Goal: Transaction & Acquisition: Obtain resource

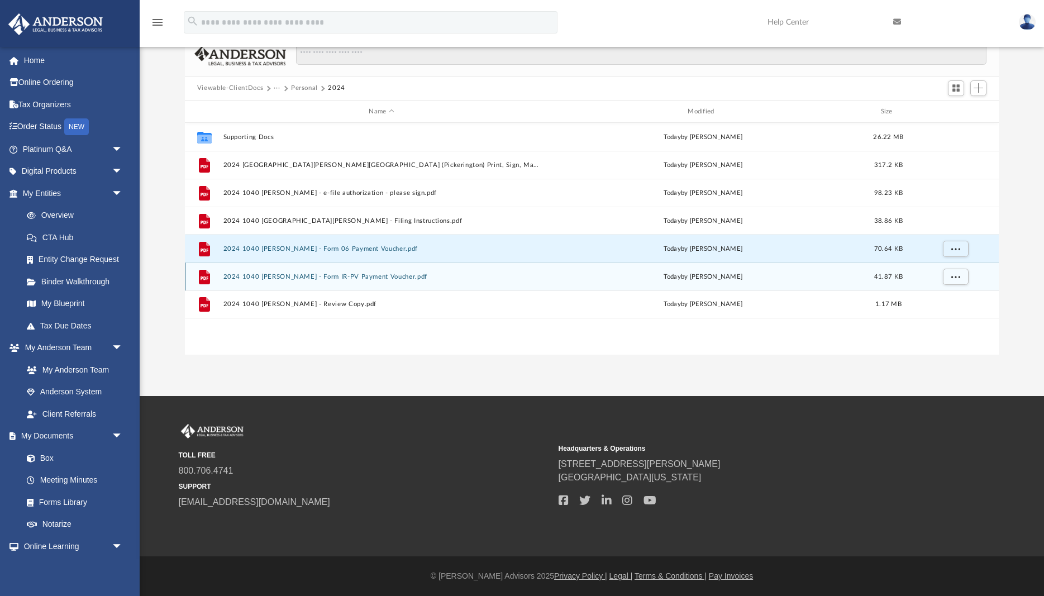
scroll to position [254, 814]
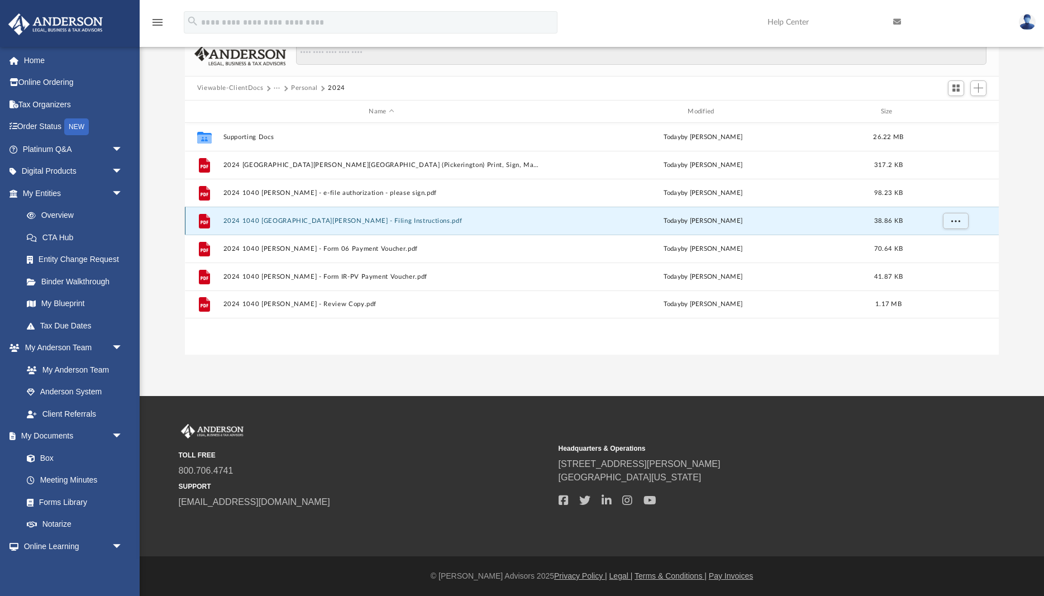
click at [336, 220] on button "2024 1040 [GEOGRAPHIC_DATA][PERSON_NAME] - Filing Instructions.pdf" at bounding box center [381, 220] width 317 height 7
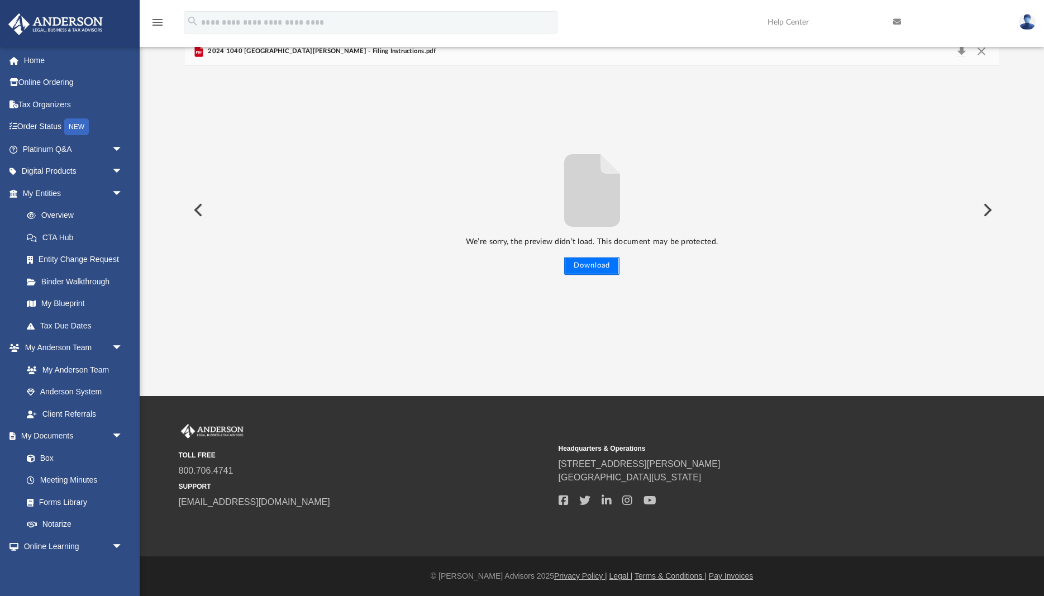
click at [588, 270] on button "Download" at bounding box center [591, 266] width 55 height 18
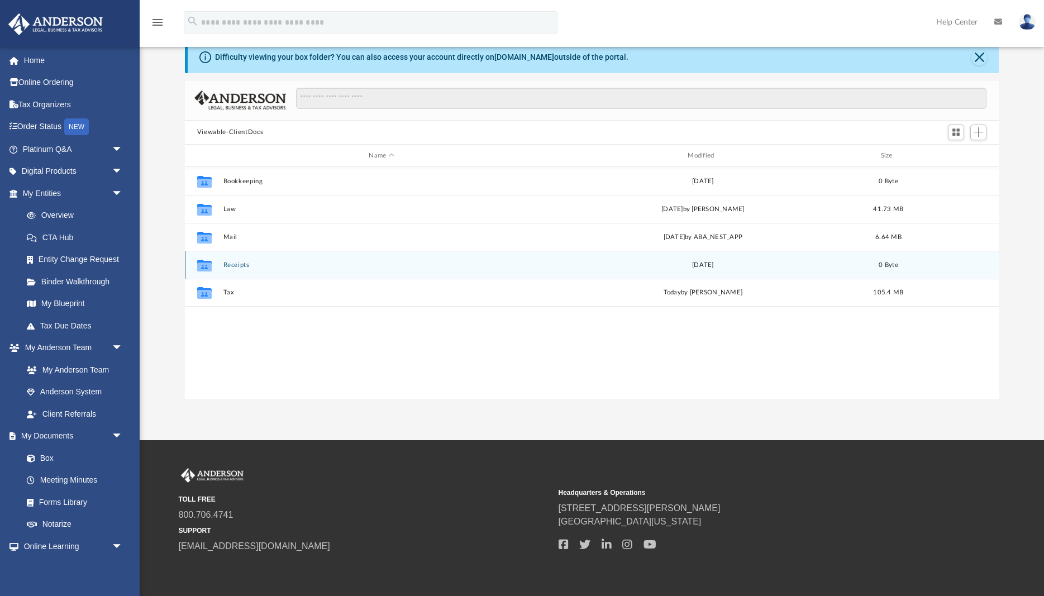
scroll to position [254, 814]
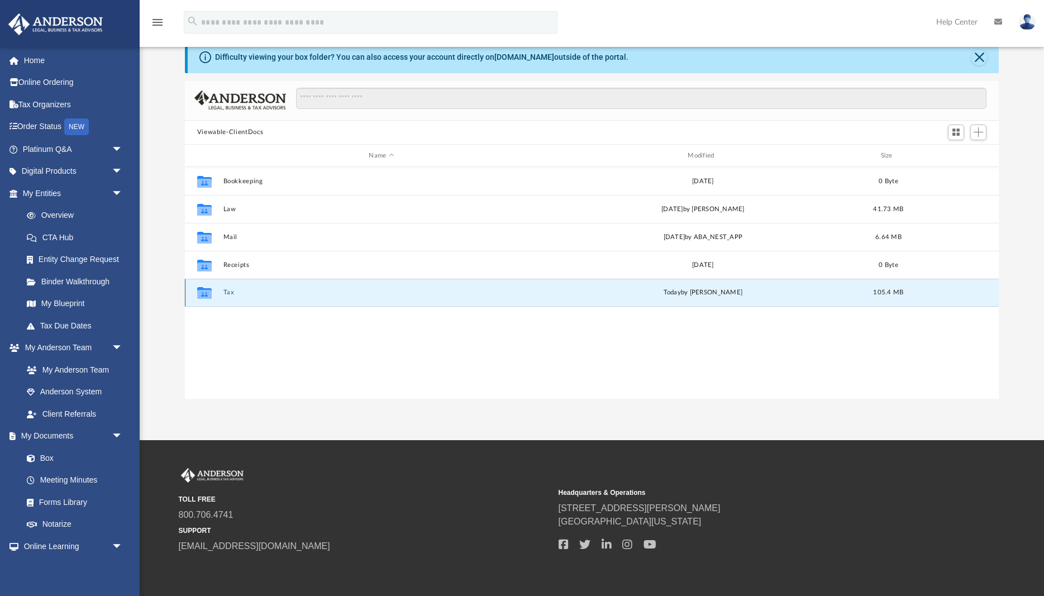
click at [224, 291] on button "Tax" at bounding box center [381, 292] width 317 height 7
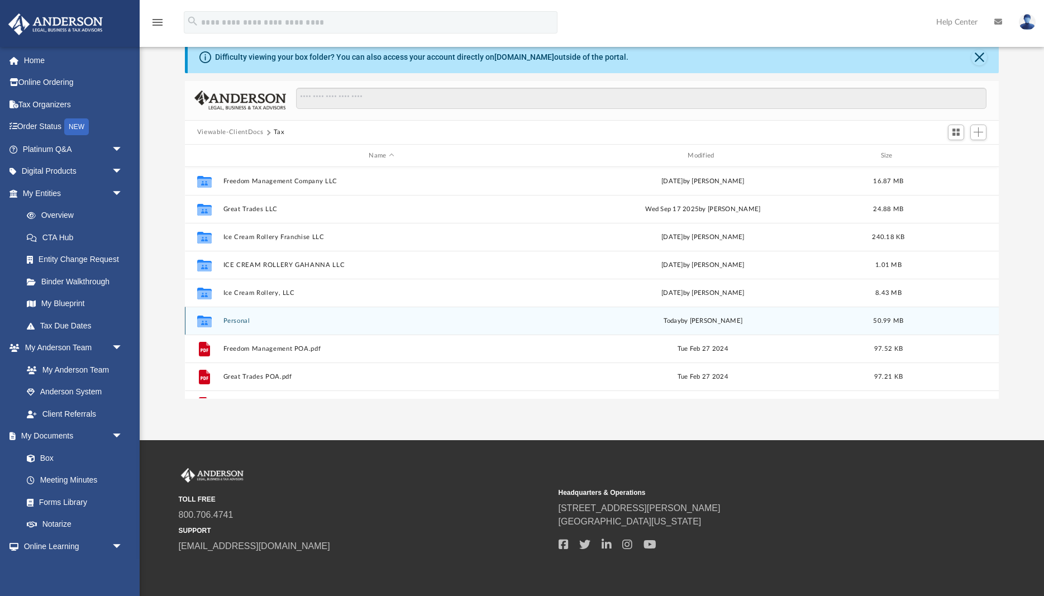
click at [230, 319] on button "Personal" at bounding box center [381, 320] width 317 height 7
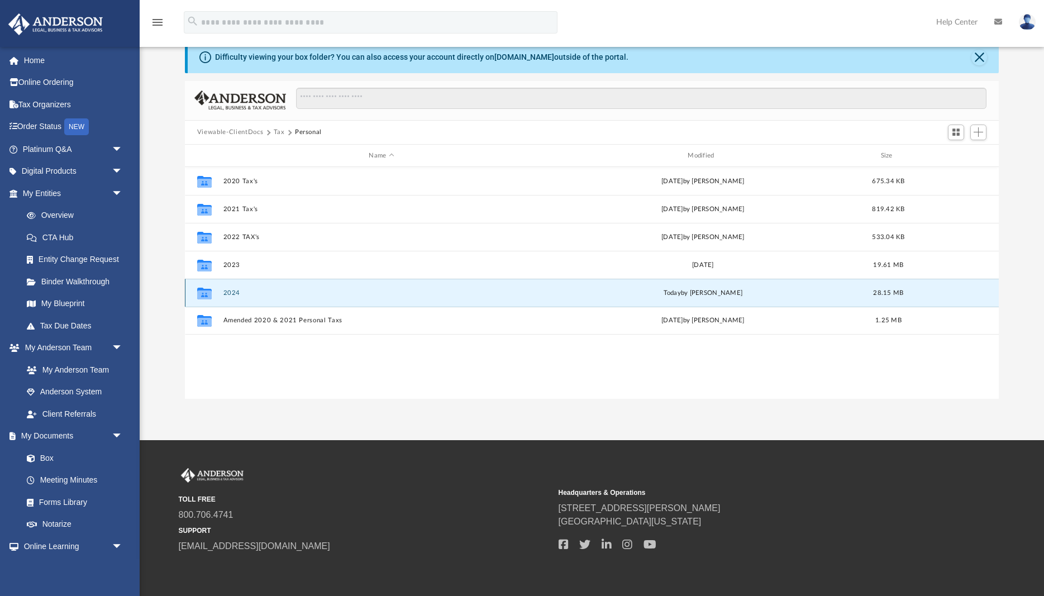
click at [237, 293] on button "2024" at bounding box center [381, 292] width 317 height 7
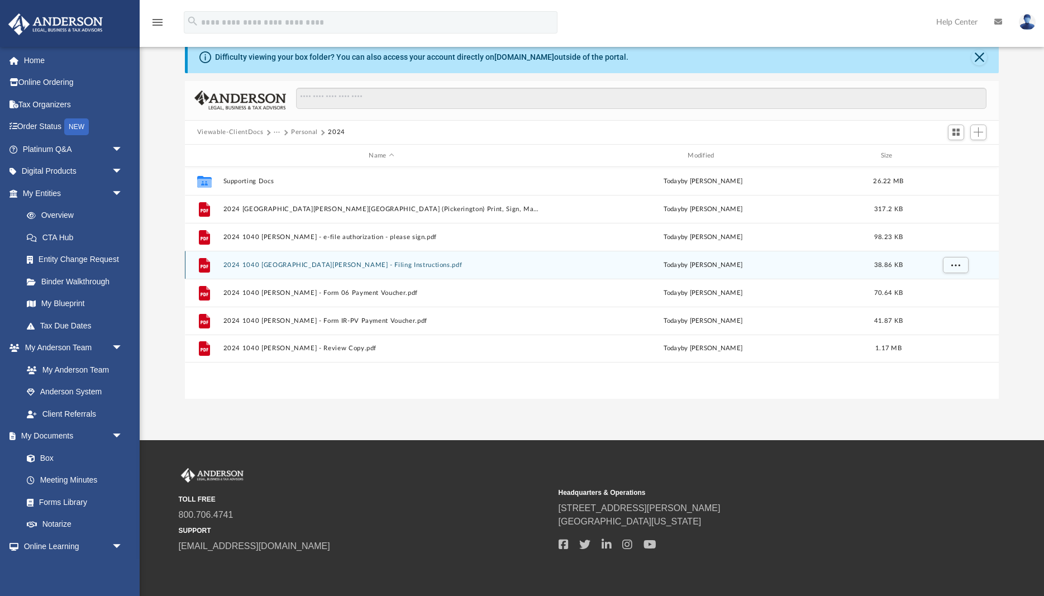
click at [285, 264] on button "2024 1040 [GEOGRAPHIC_DATA][PERSON_NAME] - Filing Instructions.pdf" at bounding box center [381, 264] width 317 height 7
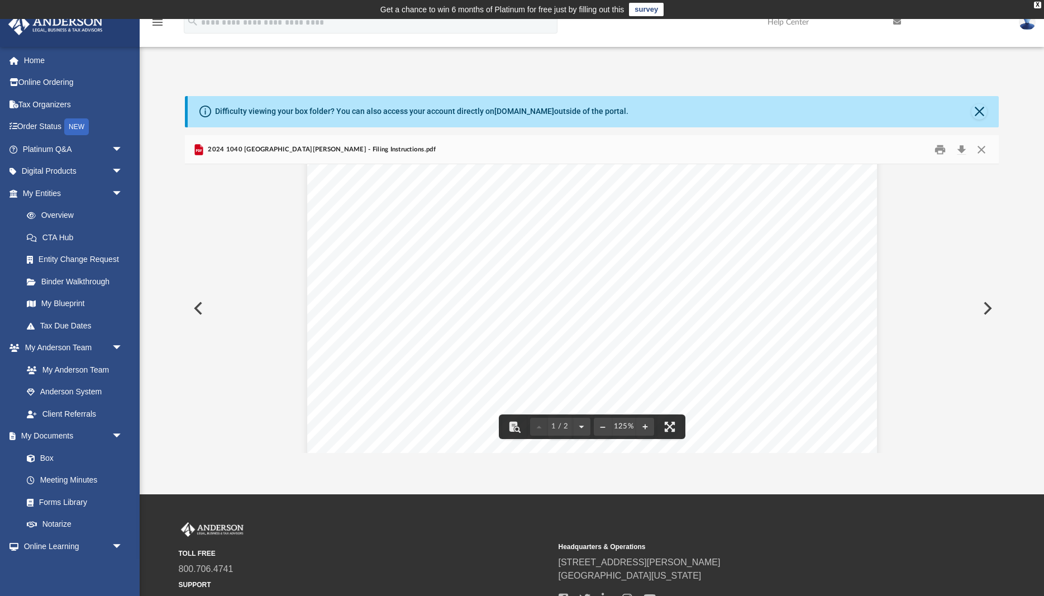
scroll to position [0, 0]
click at [984, 149] on button "Close" at bounding box center [982, 149] width 20 height 17
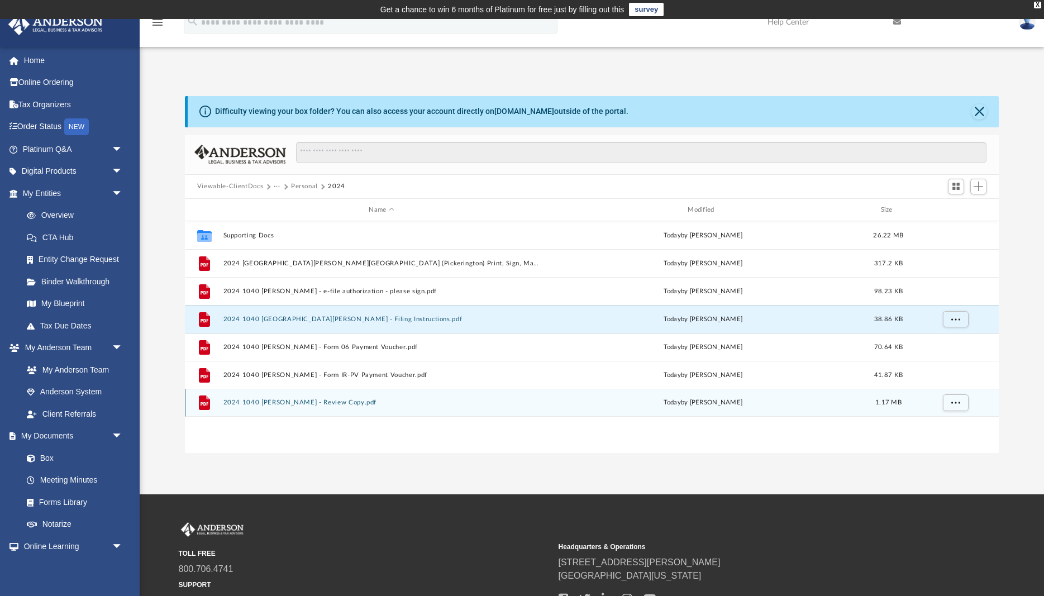
click at [336, 403] on button "2024 1040 [PERSON_NAME] - Review Copy.pdf" at bounding box center [381, 402] width 317 height 7
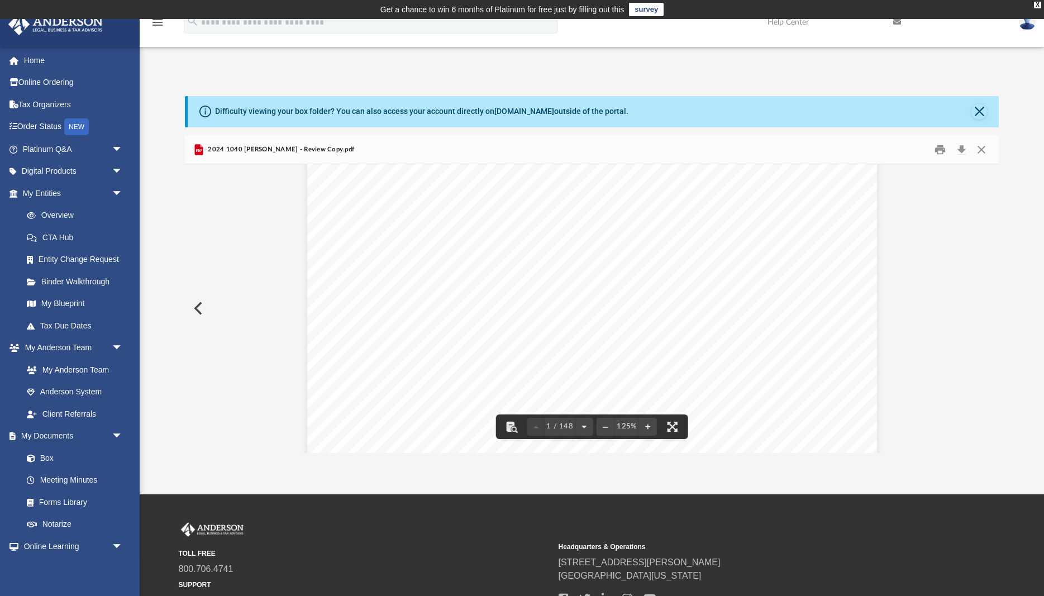
scroll to position [44, 0]
click at [984, 150] on button "Close" at bounding box center [982, 149] width 20 height 17
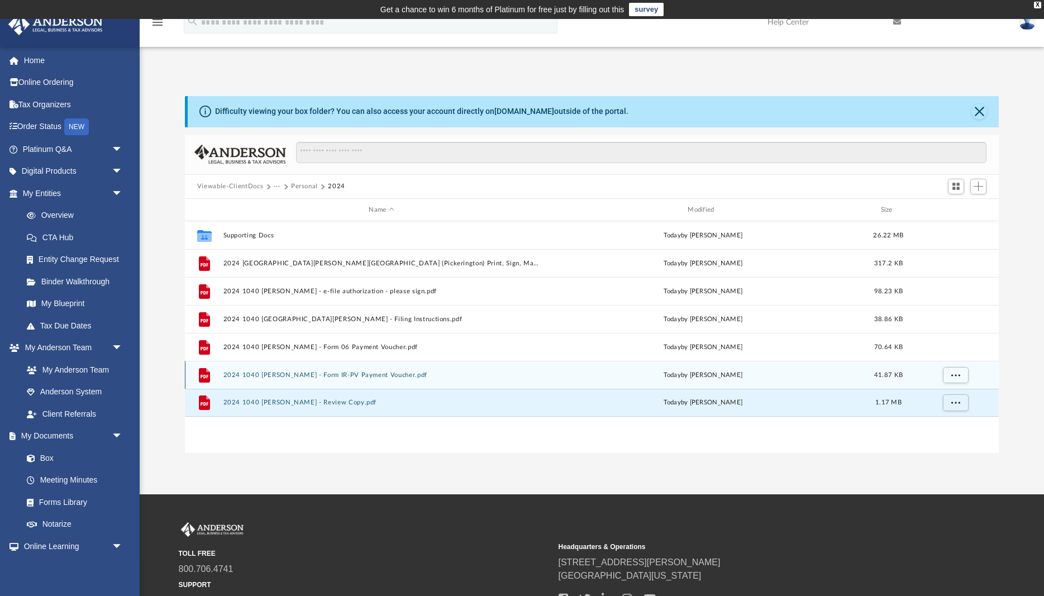
click at [328, 375] on button "2024 1040 [PERSON_NAME] - Form IR-PV Payment Voucher.pdf" at bounding box center [381, 375] width 317 height 7
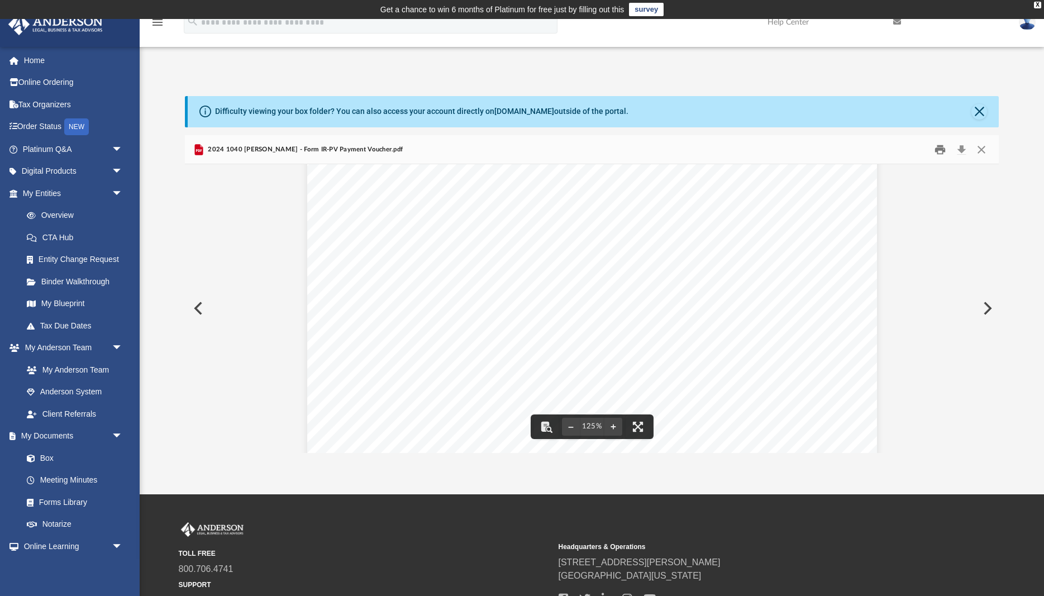
click at [936, 147] on button "Print" at bounding box center [941, 149] width 22 height 17
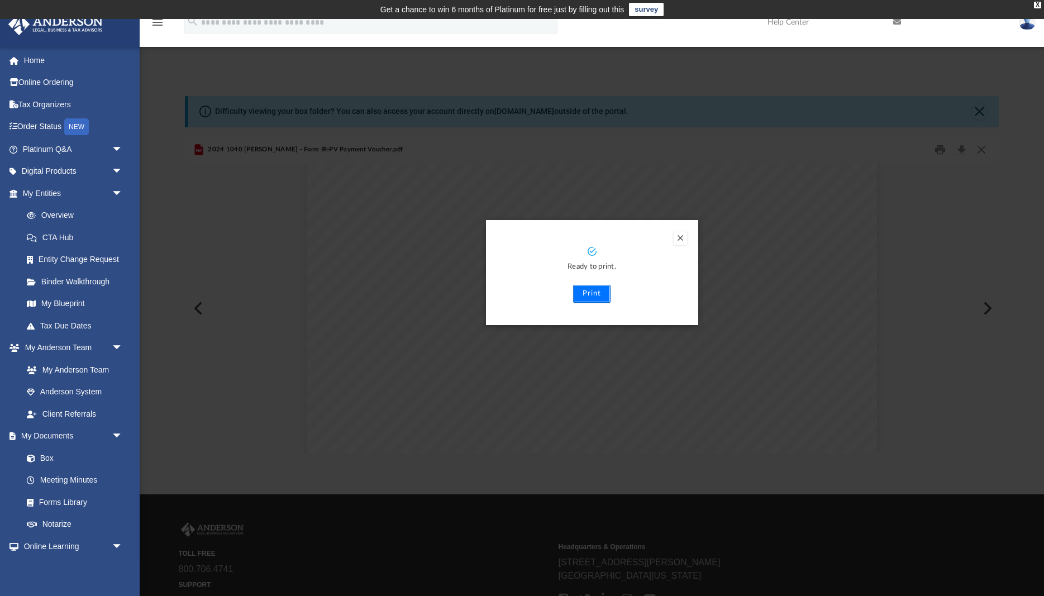
click at [598, 292] on button "Print" at bounding box center [591, 294] width 37 height 18
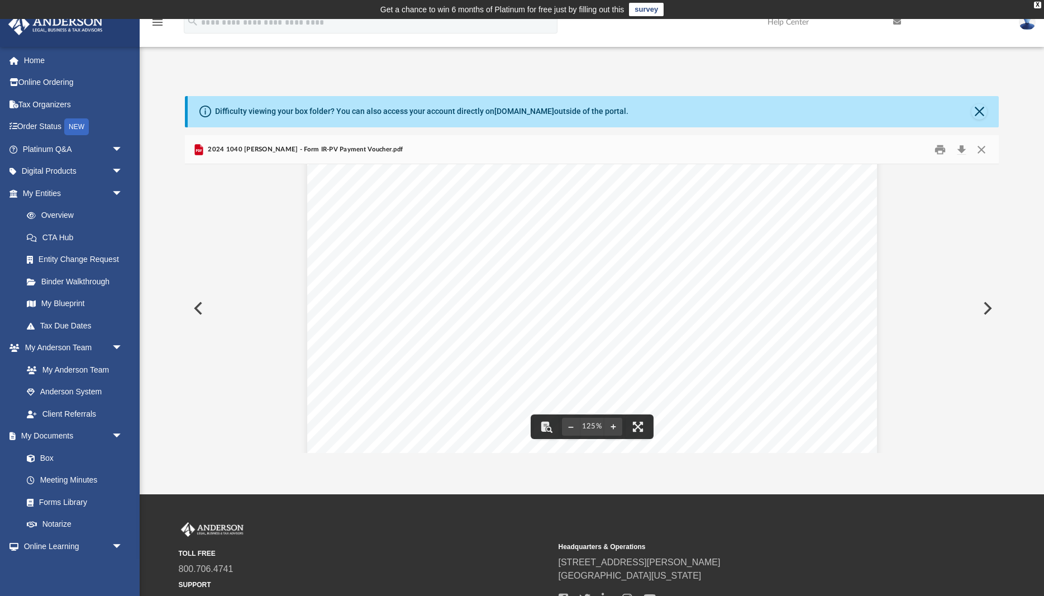
click at [197, 308] on button "Preview" at bounding box center [197, 308] width 25 height 31
click at [941, 152] on button "Print" at bounding box center [941, 149] width 22 height 17
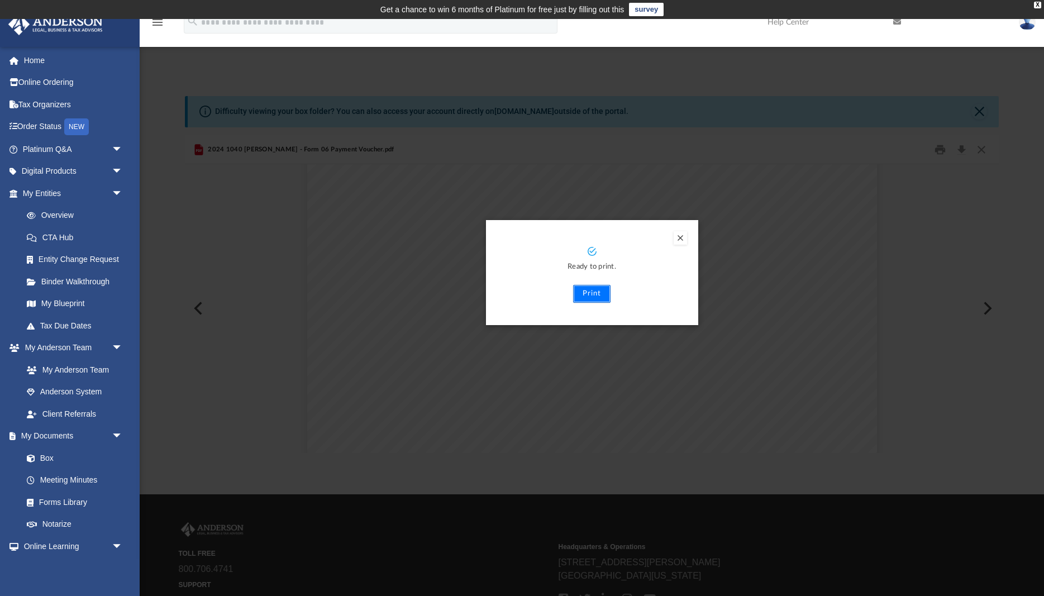
click at [587, 292] on button "Print" at bounding box center [591, 294] width 37 height 18
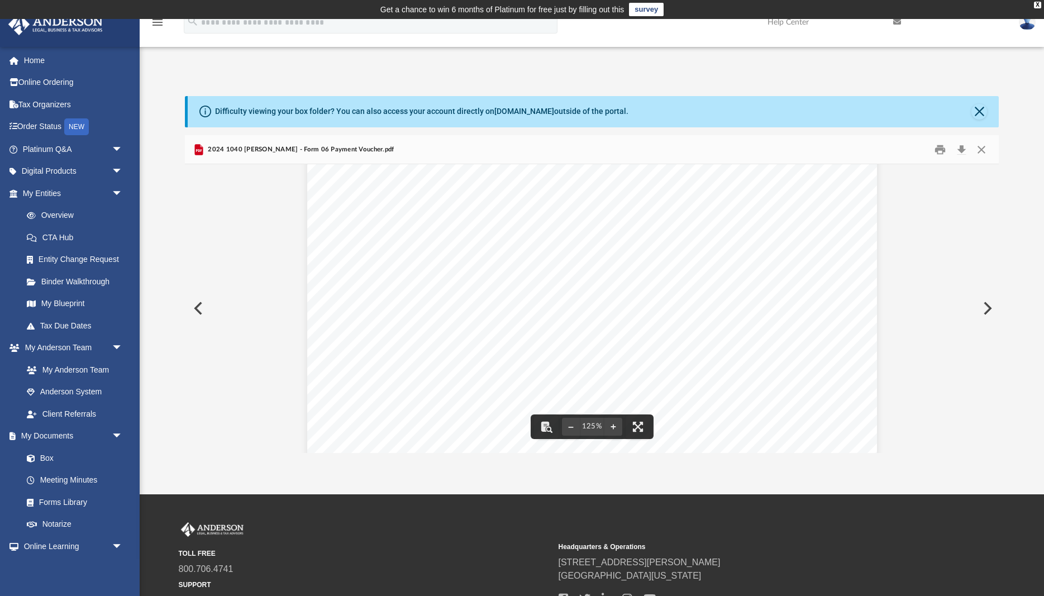
click at [988, 308] on button "Preview" at bounding box center [986, 308] width 25 height 31
click at [979, 147] on button "Close" at bounding box center [982, 149] width 20 height 17
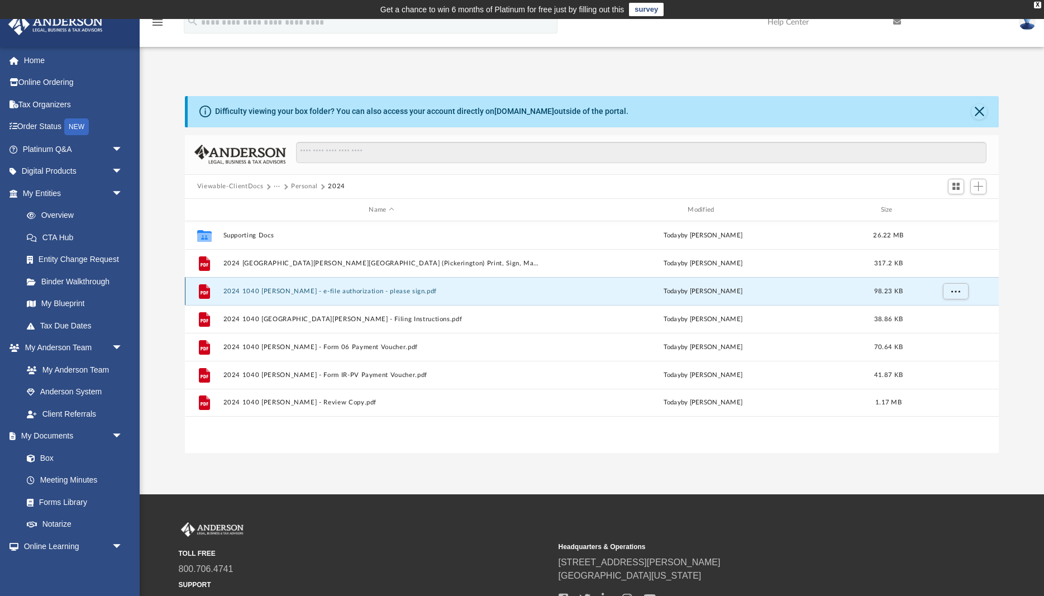
click at [260, 291] on button "2024 1040 [PERSON_NAME] - e-file authorization - please sign.pdf" at bounding box center [381, 291] width 317 height 7
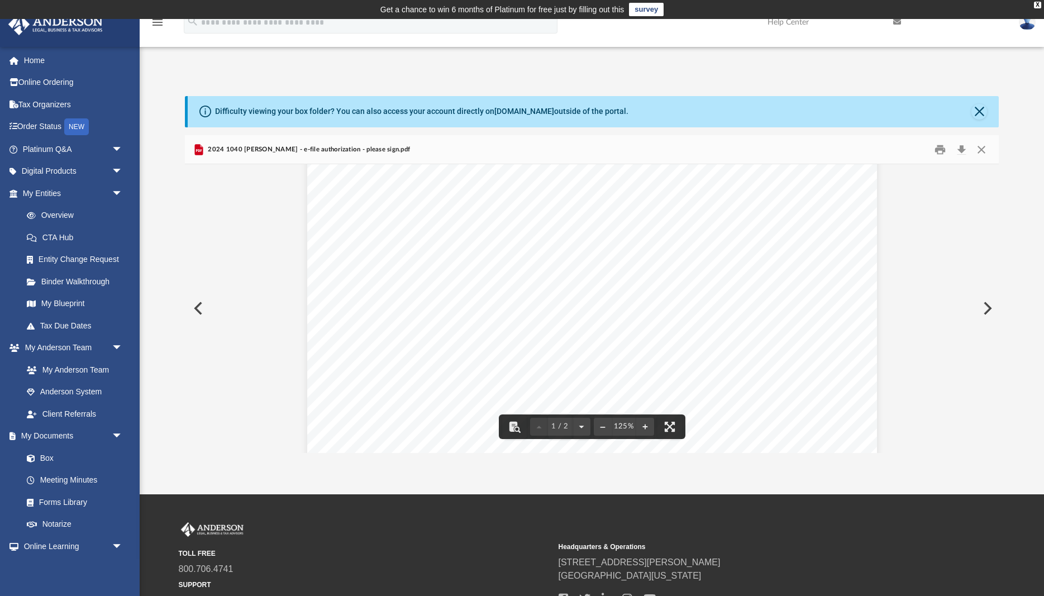
scroll to position [0, 0]
